Goal: Task Accomplishment & Management: Use online tool/utility

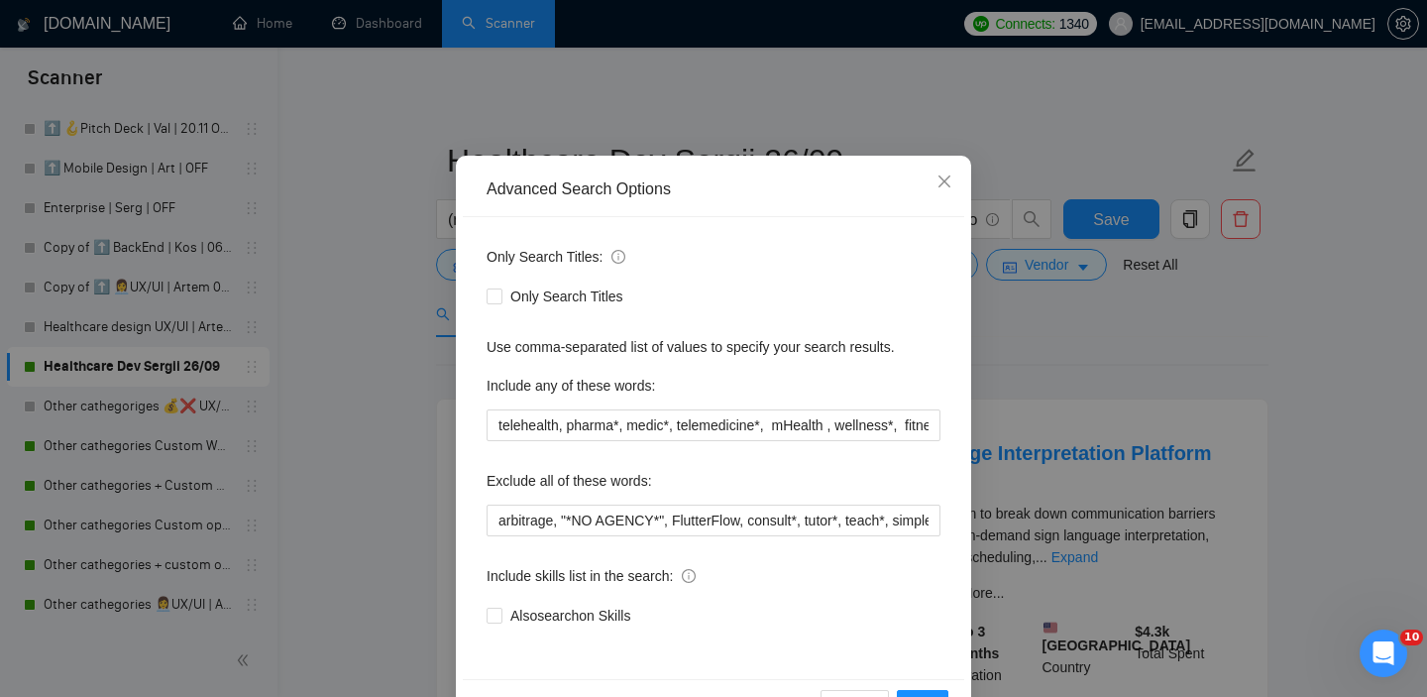
click at [1059, 398] on div "Advanced Search Options Only Search Titles: Only Search Titles Use comma-separa…" at bounding box center [713, 348] width 1427 height 697
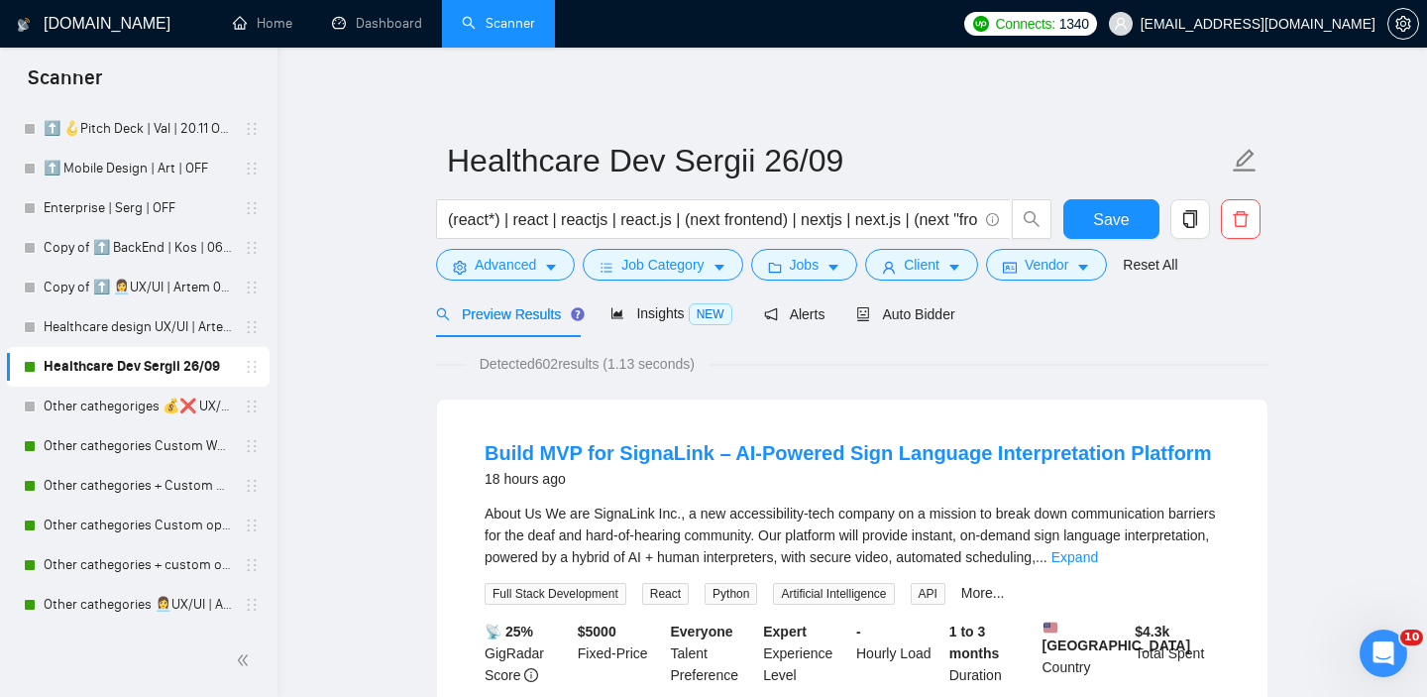
scroll to position [29, 0]
click at [1106, 219] on span "Save" at bounding box center [1111, 219] width 36 height 25
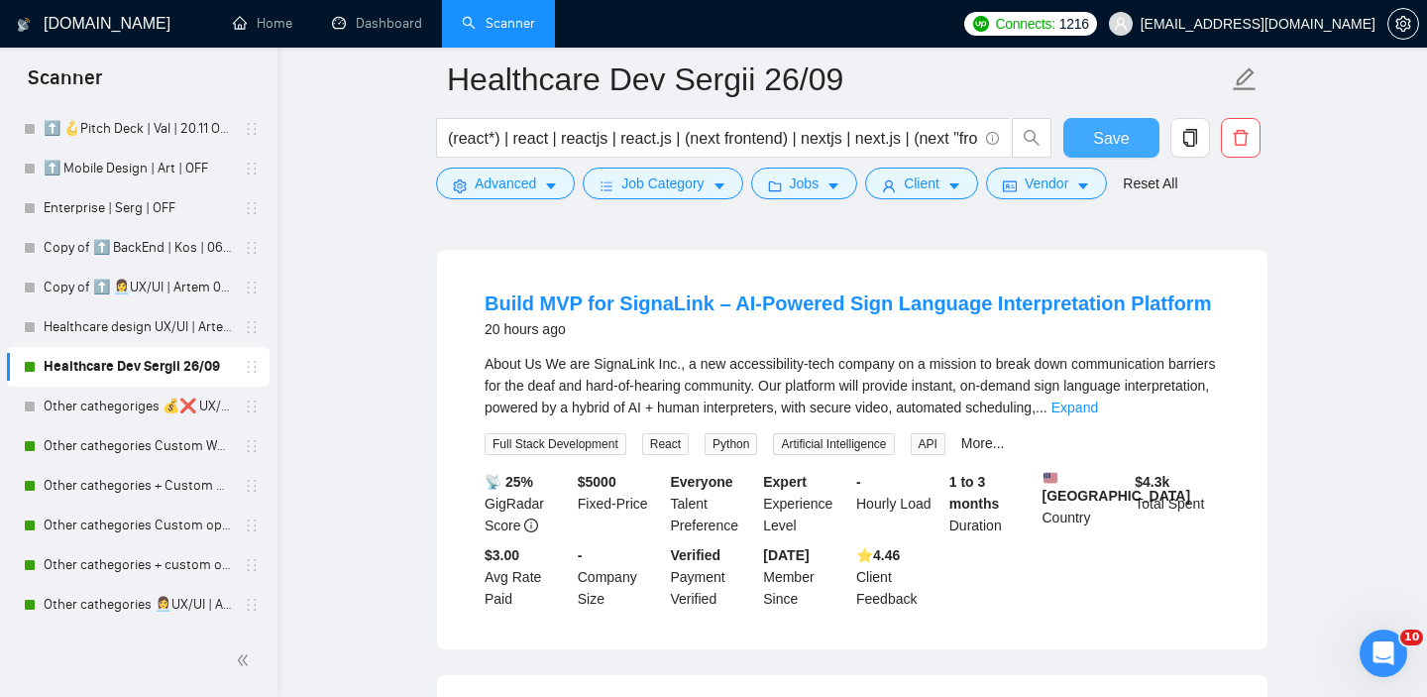
scroll to position [0, 0]
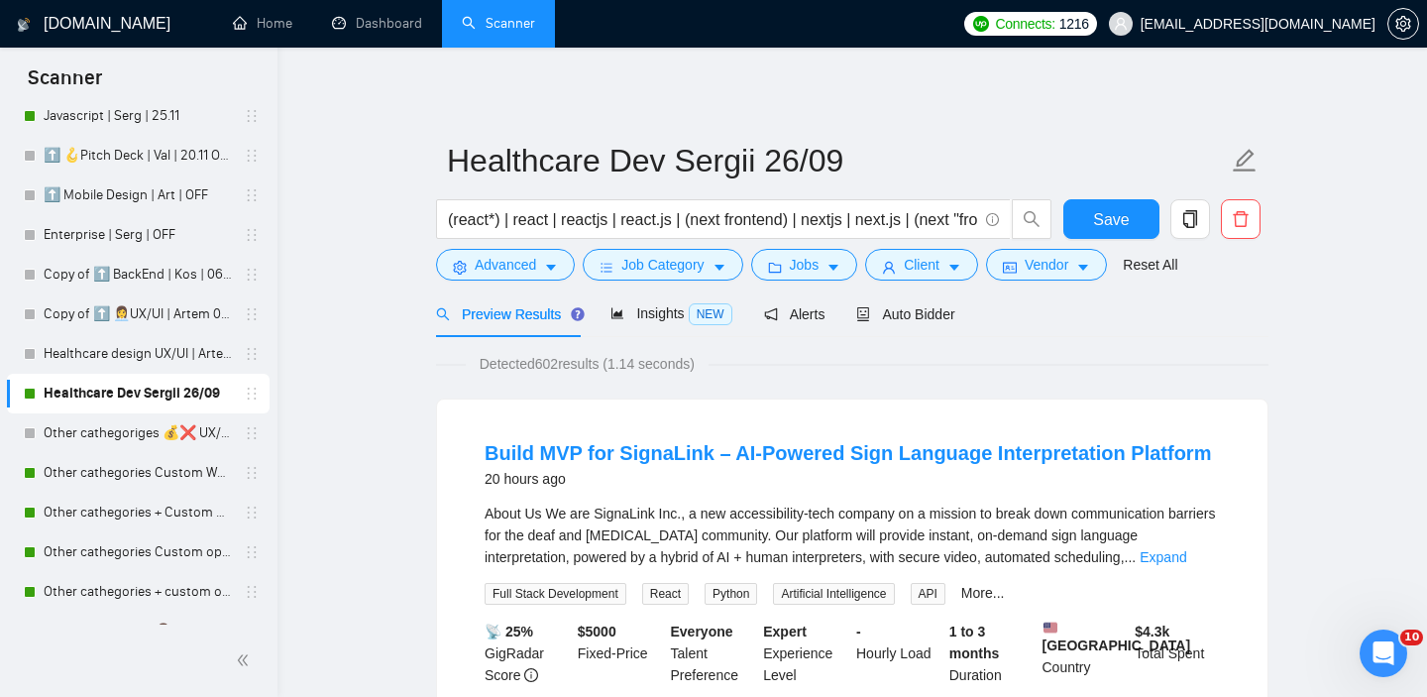
scroll to position [1004, 0]
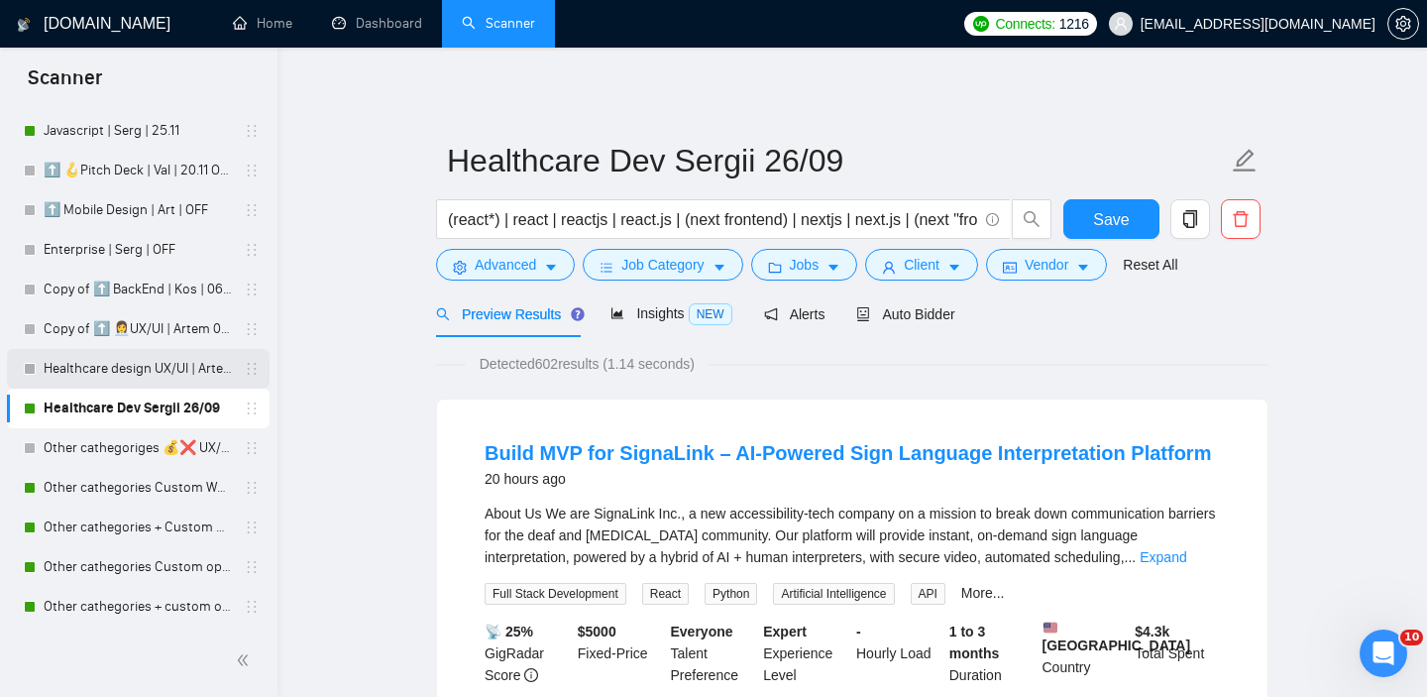
click at [135, 377] on link "Healthcare design UX/UI | Artem 26/09" at bounding box center [138, 369] width 188 height 40
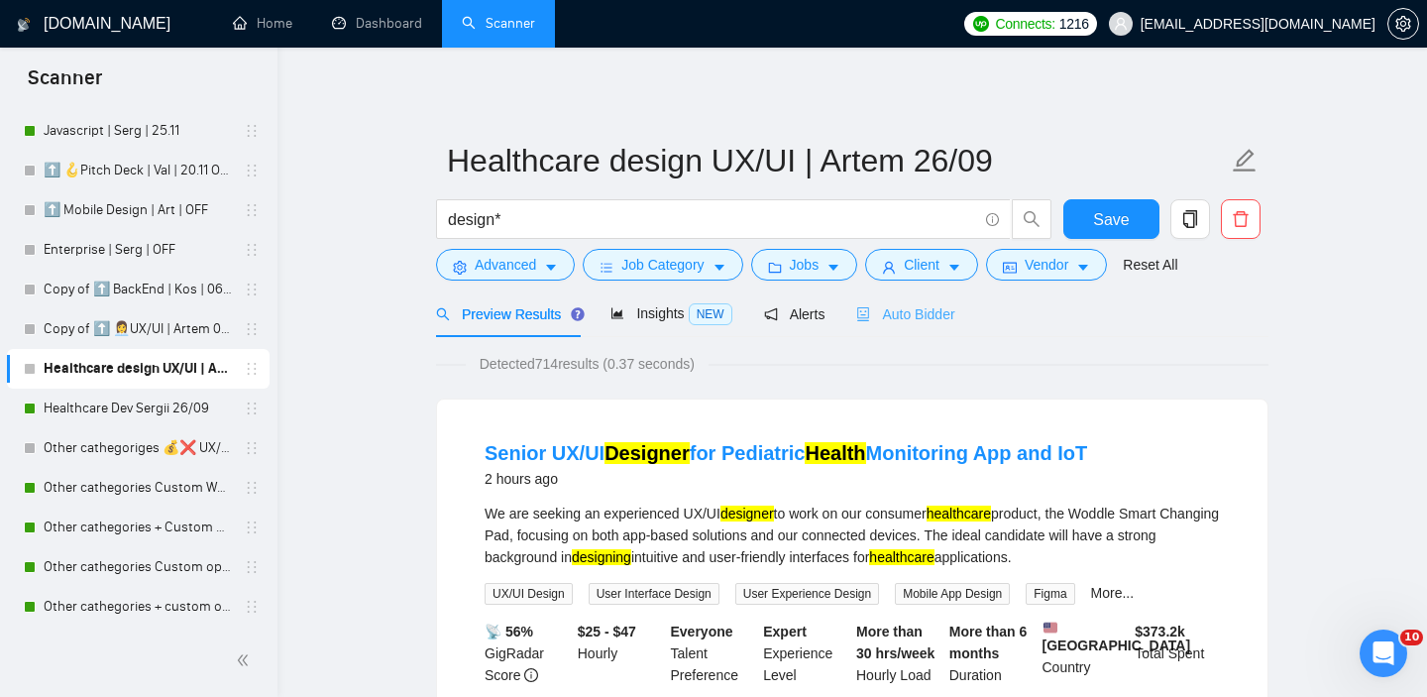
click at [909, 325] on div "Auto Bidder" at bounding box center [905, 313] width 98 height 47
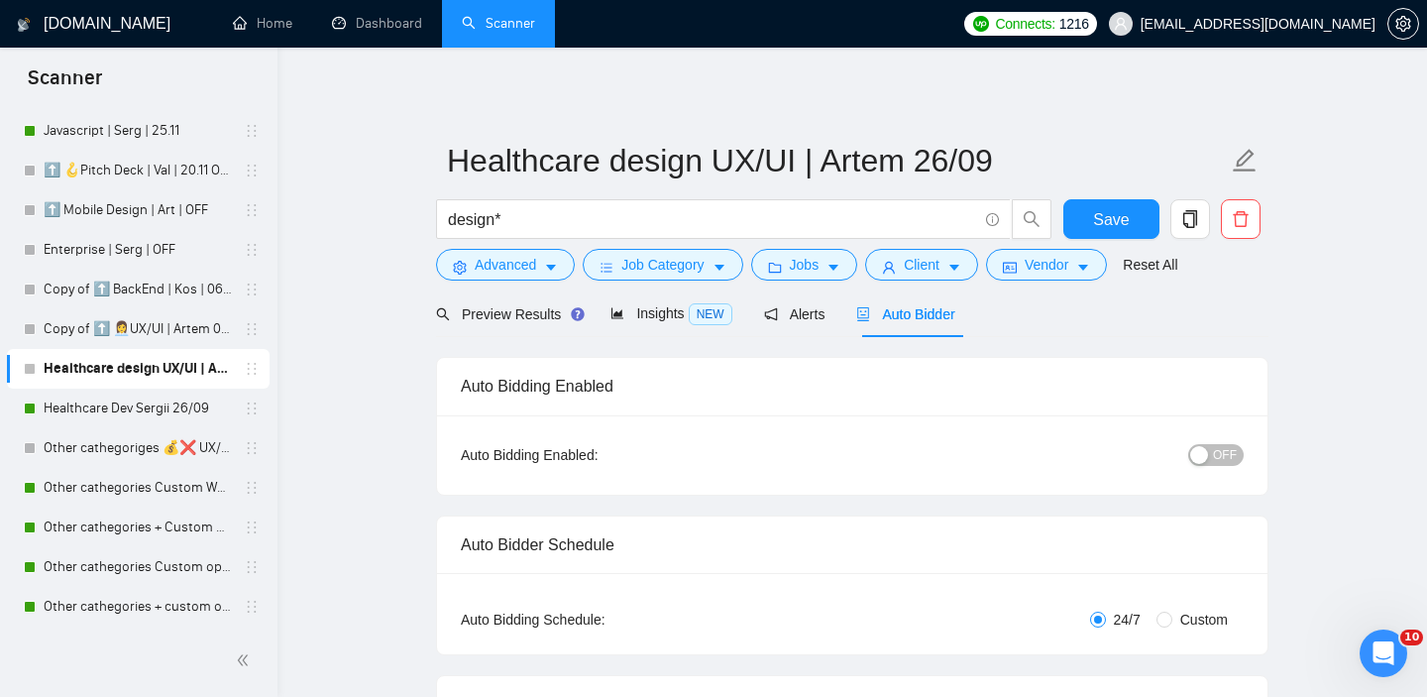
click at [1208, 446] on div "button" at bounding box center [1199, 455] width 18 height 18
click at [1118, 238] on button "Save" at bounding box center [1111, 219] width 96 height 40
click at [523, 324] on div "Preview Results" at bounding box center [507, 314] width 143 height 22
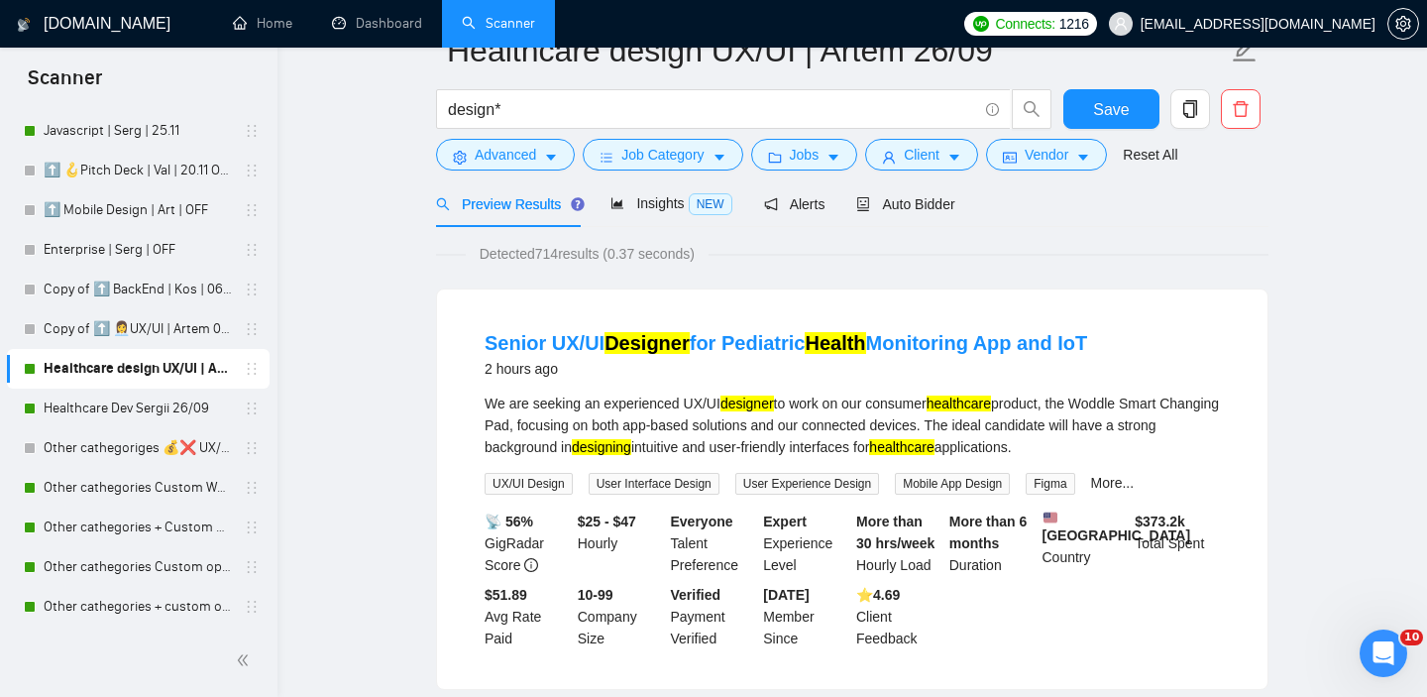
scroll to position [61, 0]
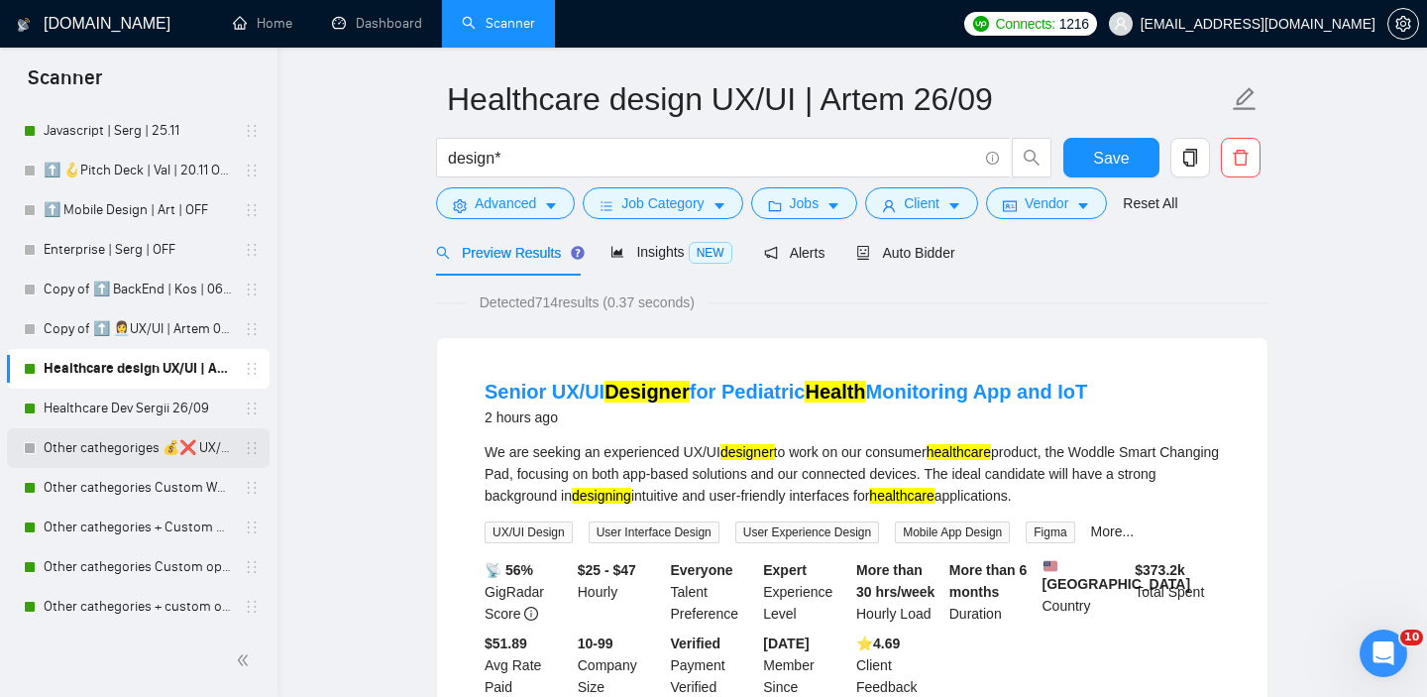
click at [139, 442] on link "Other cathegoriges 💰❌ UX/UI | Artem | 27.11 тимчасово вимкнула" at bounding box center [138, 448] width 188 height 40
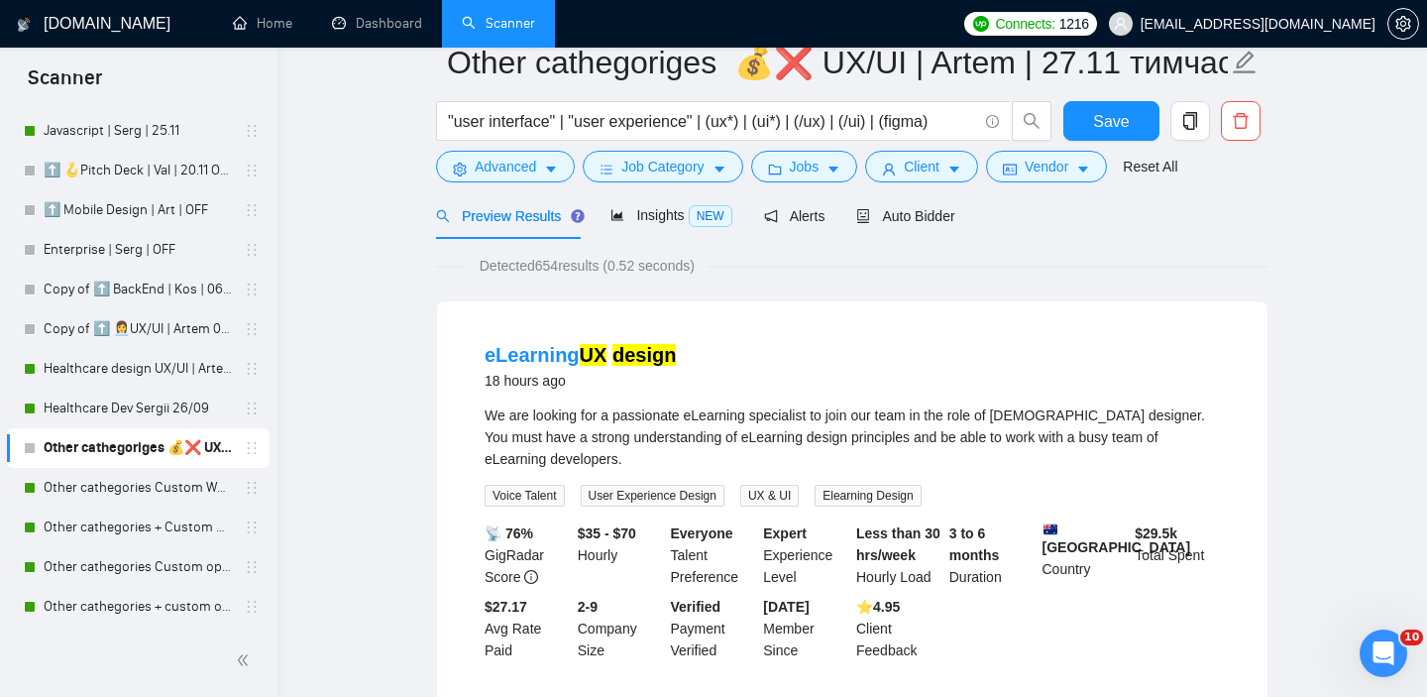
scroll to position [59, 0]
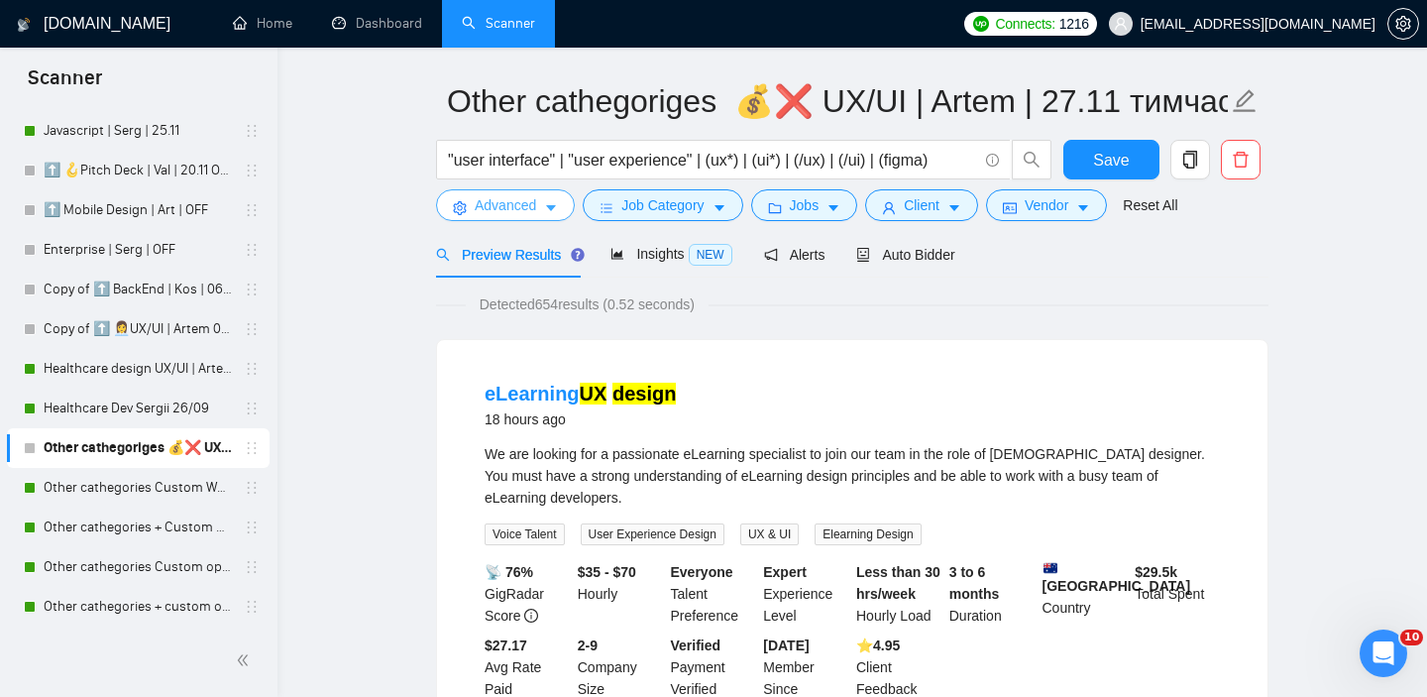
click at [534, 217] on button "Advanced" at bounding box center [505, 205] width 139 height 32
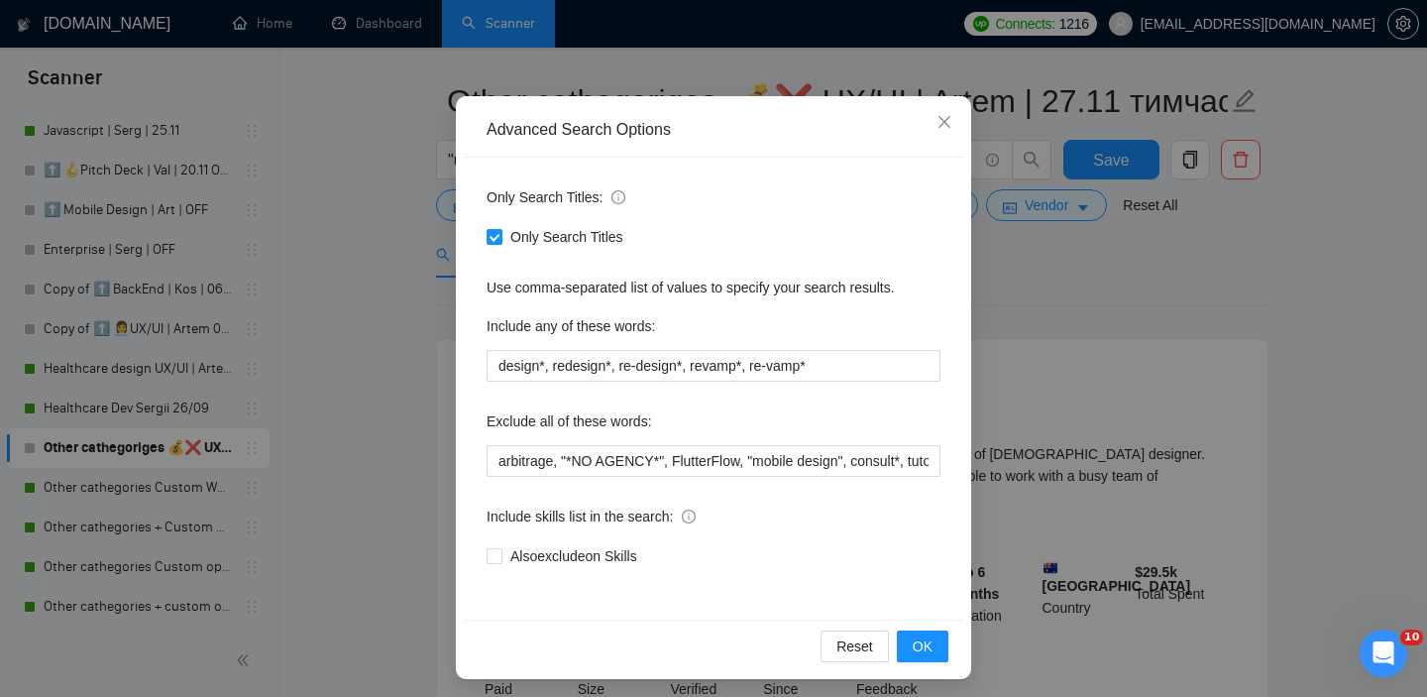
scroll to position [128, 0]
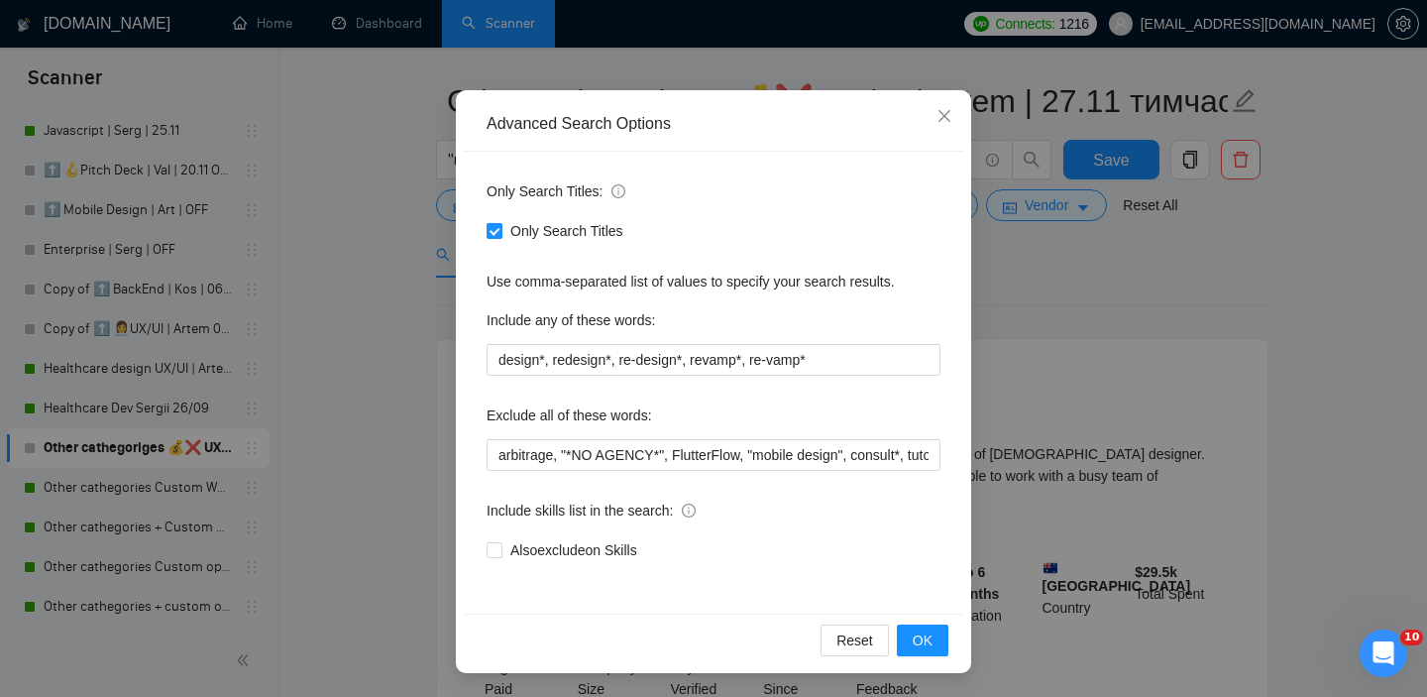
click at [497, 236] on input "Only Search Titles" at bounding box center [494, 230] width 14 height 14
checkbox input "false"
click at [908, 640] on button "OK" at bounding box center [923, 640] width 52 height 32
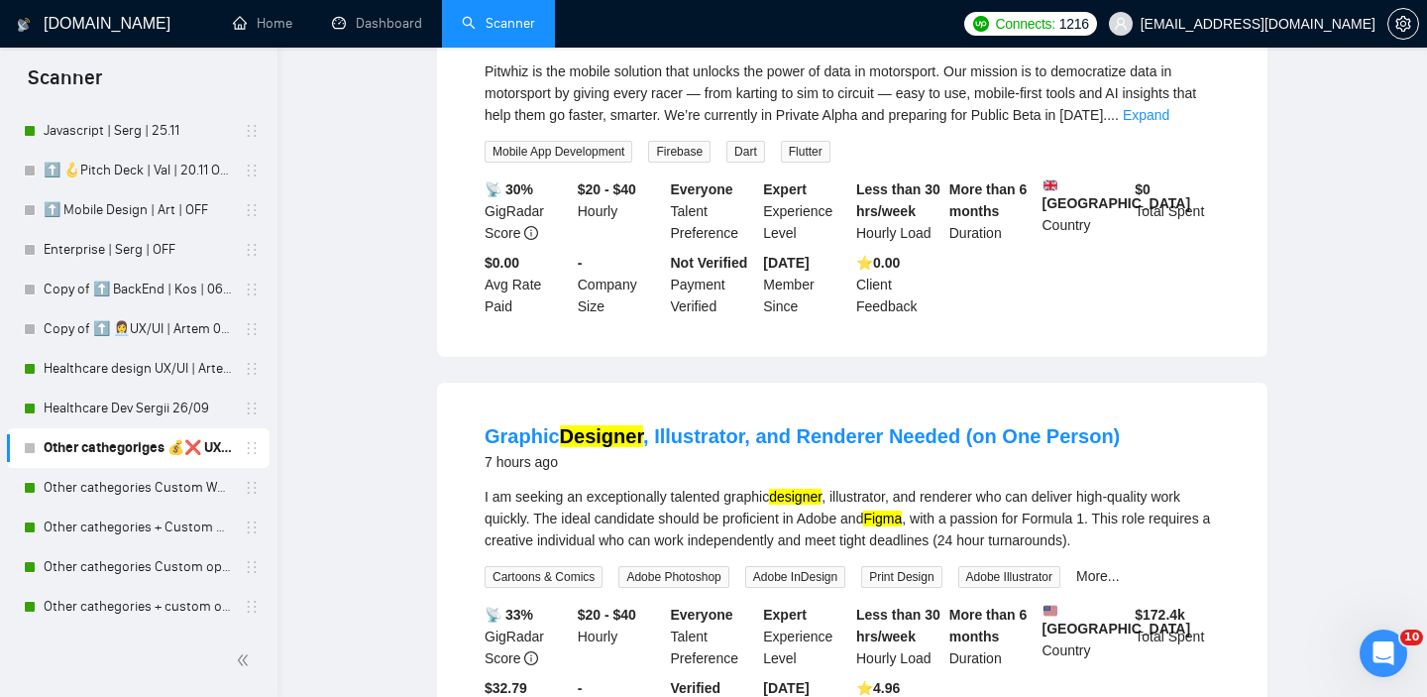
scroll to position [0, 0]
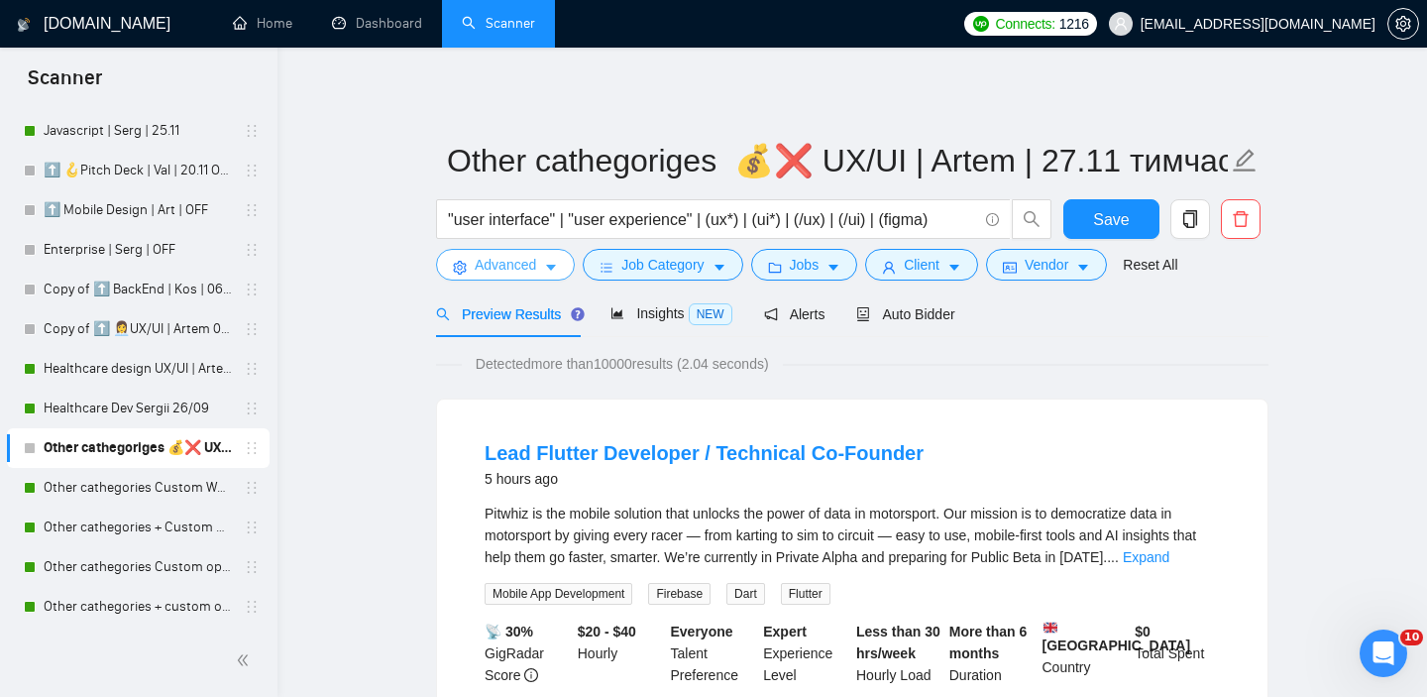
click at [542, 267] on button "Advanced" at bounding box center [505, 265] width 139 height 32
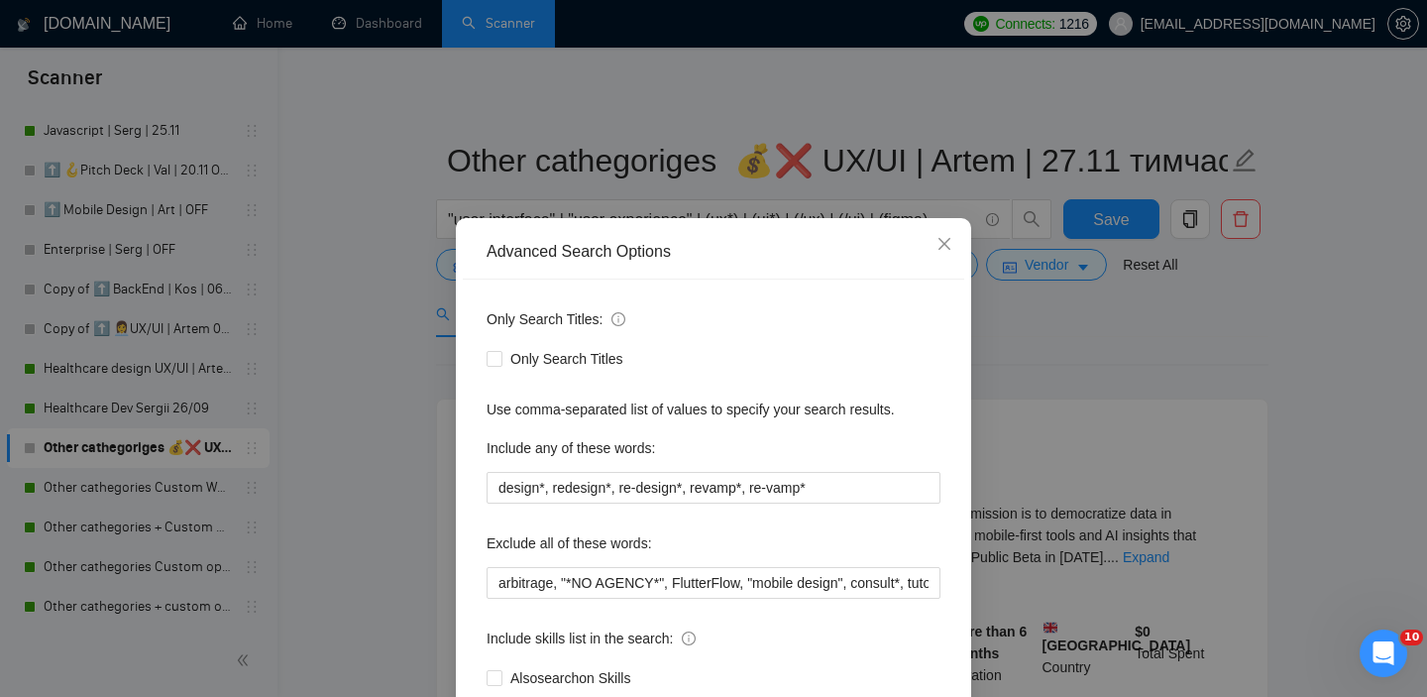
scroll to position [28, 0]
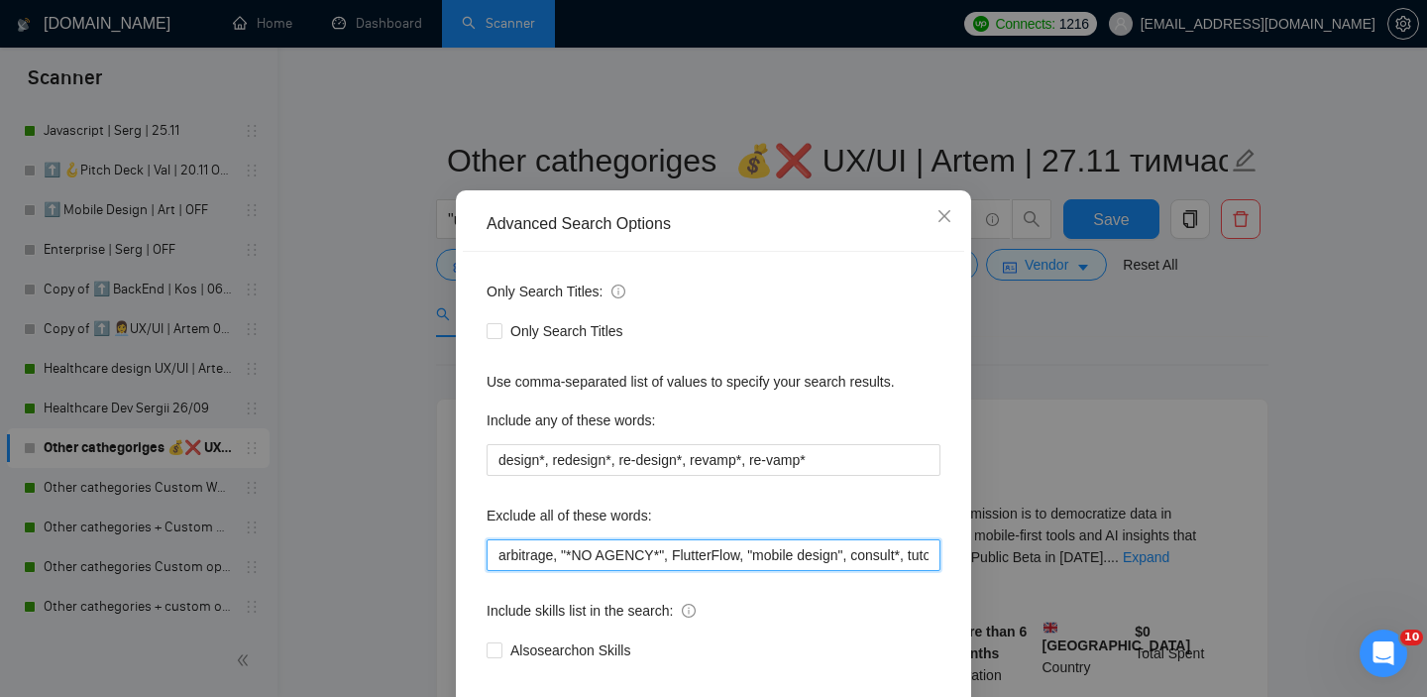
click at [498, 557] on input "arbitrage, "*NO AGENCY*", FlutterFlow, "mobile design", consult*, tutor*, teach…" at bounding box center [714, 555] width 454 height 32
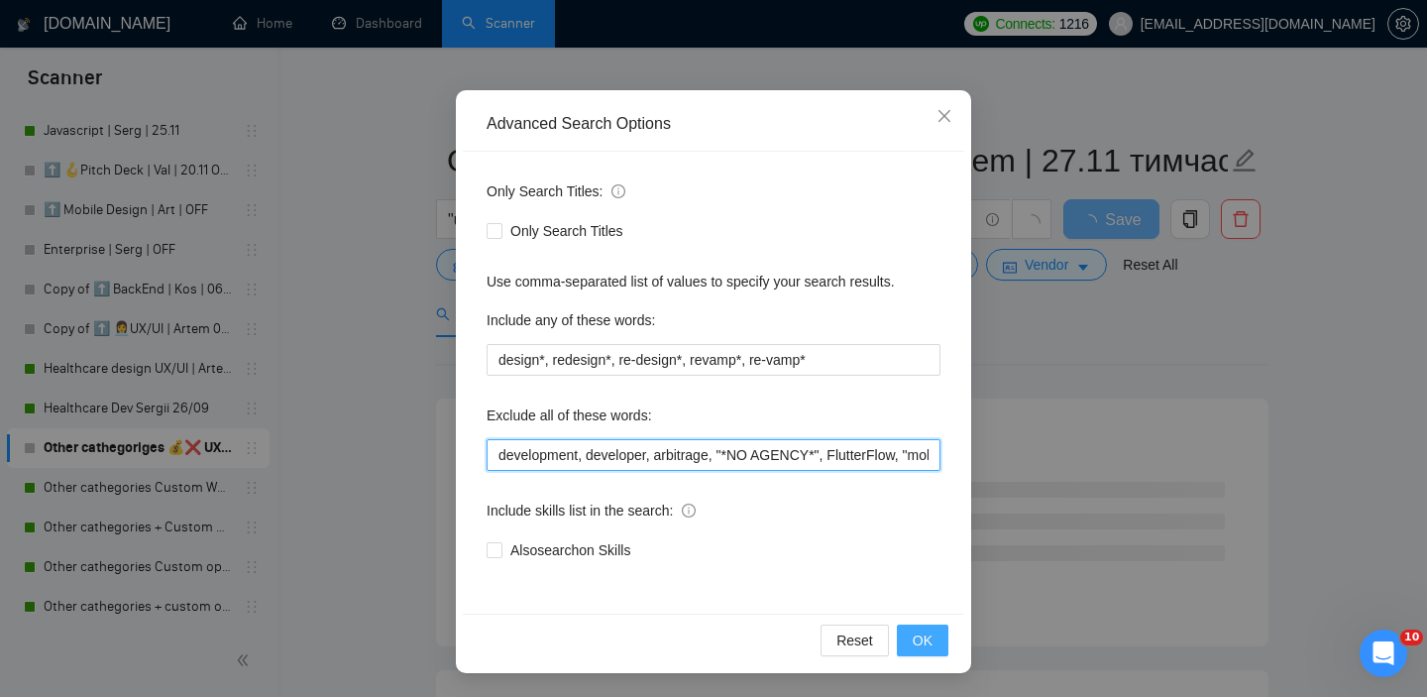
type input "development, developer, arbitrage, "*NO AGENCY*", FlutterFlow, "mobile design",…"
click at [914, 640] on span "OK" at bounding box center [923, 640] width 20 height 22
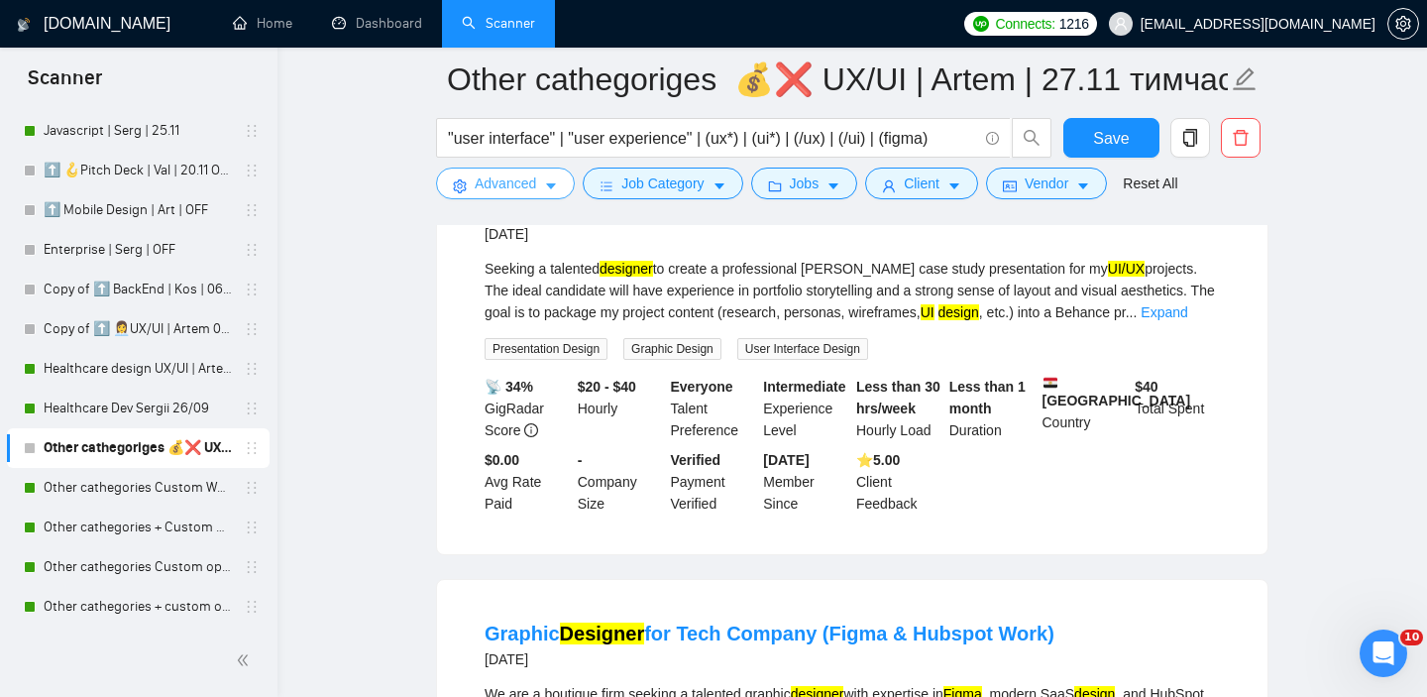
scroll to position [1969, 0]
